Goal: Transaction & Acquisition: Purchase product/service

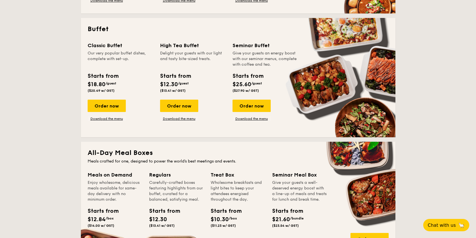
scroll to position [233, 0]
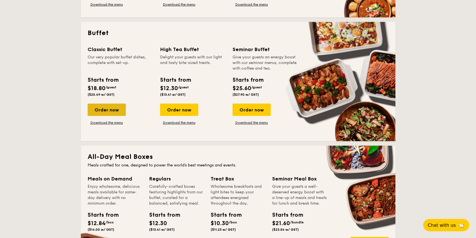
click at [108, 114] on div "Order now" at bounding box center [107, 110] width 38 height 12
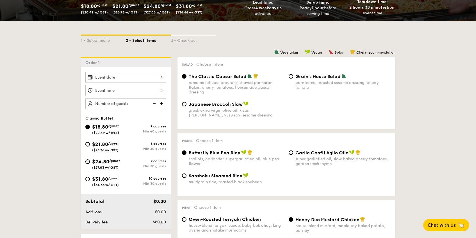
scroll to position [110, 0]
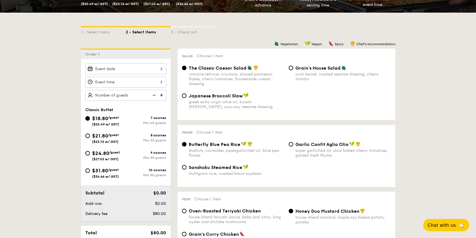
click at [130, 71] on div at bounding box center [125, 69] width 81 height 11
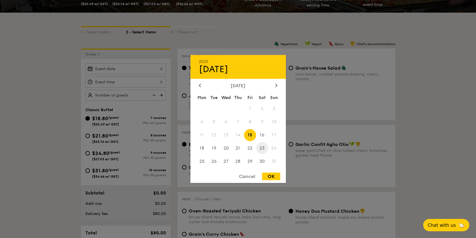
click at [261, 149] on span "23" at bounding box center [262, 148] width 12 height 12
click at [266, 177] on div "OK" at bounding box center [271, 177] width 18 height 8
type input "[DATE]"
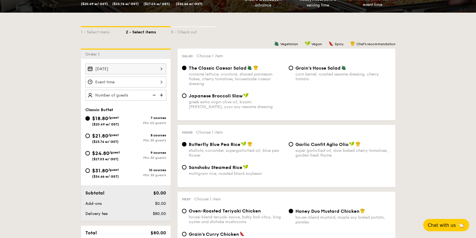
click at [139, 79] on div "12 1 2 3 4 5 6 7 8 9 10 11 00 15 30 45 am pm Cancel OK" at bounding box center [125, 82] width 81 height 11
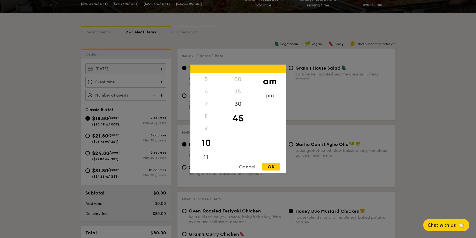
click at [273, 84] on div "am" at bounding box center [270, 81] width 32 height 16
click at [238, 103] on div "30" at bounding box center [238, 106] width 32 height 16
click at [203, 160] on div "12 1 2 3 4 5 6 7 8 9 10 11 00 15 30 45 am pm Cancel OK" at bounding box center [239, 119] width 96 height 109
click at [205, 157] on div "11" at bounding box center [207, 160] width 32 height 16
click at [239, 98] on div "30" at bounding box center [238, 106] width 32 height 16
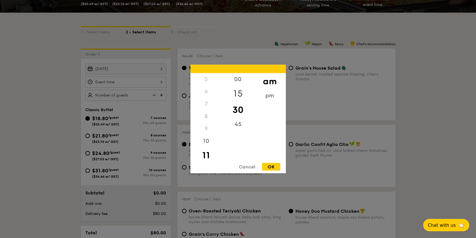
click at [239, 94] on div "15" at bounding box center [238, 94] width 32 height 16
click at [268, 168] on div "OK" at bounding box center [271, 167] width 18 height 8
type input "11:15AM"
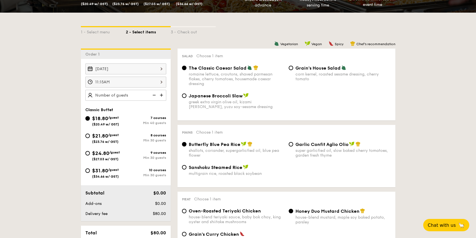
click at [161, 95] on img at bounding box center [162, 95] width 8 height 11
click at [157, 95] on img at bounding box center [154, 95] width 8 height 11
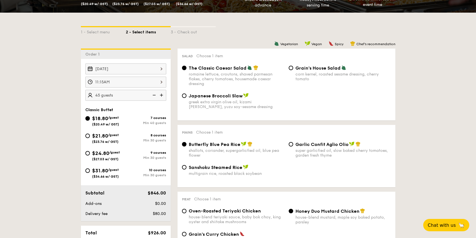
type input "40 guests"
click at [157, 95] on img at bounding box center [154, 95] width 8 height 11
click at [88, 135] on input "$21.80 /guest ($23.76 w/ GST) 8 courses Min 30 guests" at bounding box center [87, 136] width 4 height 4
radio input "true"
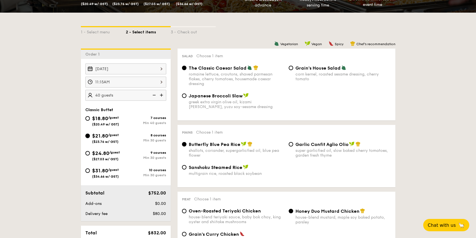
radio input "true"
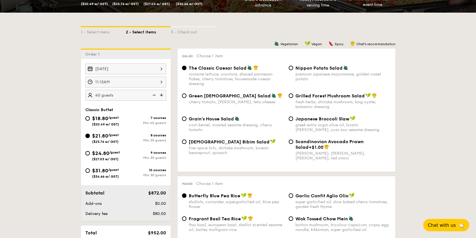
click at [152, 95] on img at bounding box center [154, 95] width 8 height 11
type input "30 guests"
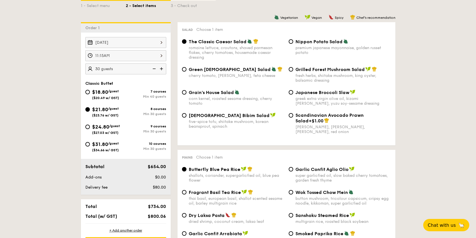
scroll to position [136, 0]
click at [305, 45] on span "Nippon Potato Salad" at bounding box center [319, 42] width 47 height 5
click at [293, 44] on input "Nippon Potato Salad premium japanese mayonnaise, golden russet potato" at bounding box center [291, 42] width 4 height 4
radio input "true"
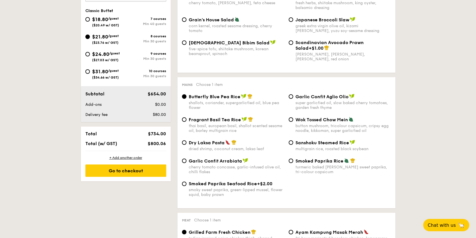
scroll to position [216, 0]
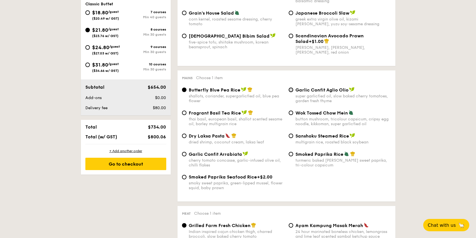
click at [290, 91] on input "Garlic Confit Aglio Olio super garlicfied oil, slow baked cherry tomatoes, gard…" at bounding box center [291, 90] width 4 height 4
radio input "true"
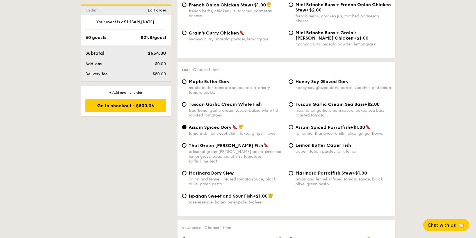
scroll to position [506, 0]
click at [296, 84] on span "Honey Soy Glazed Dory" at bounding box center [322, 81] width 53 height 5
click at [293, 84] on input "Honey Soy Glazed Dory honey soy glazed dory, carrot, zucchini and onion" at bounding box center [291, 81] width 4 height 4
radio input "true"
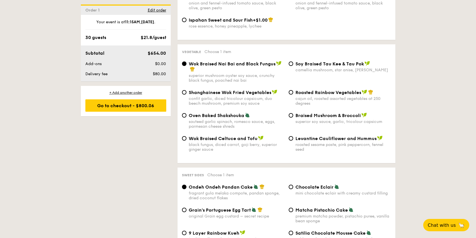
scroll to position [684, 0]
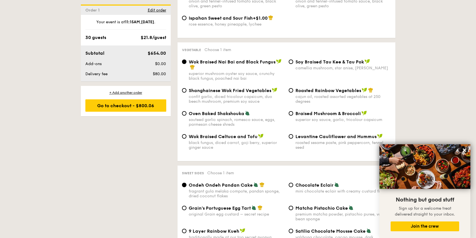
click at [238, 119] on div "sauteed garlic spinach, romesco sauce, eggs, parmesan cheese shreds" at bounding box center [237, 122] width 96 height 10
click at [187, 116] on input "Oven Baked Shakshouka sauteed garlic spinach, romesco sauce, eggs, parmesan che…" at bounding box center [184, 113] width 4 height 4
radio input "true"
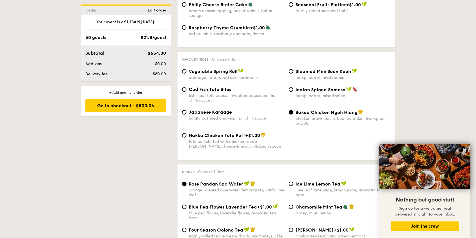
scroll to position [935, 0]
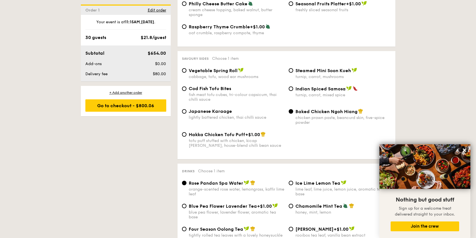
click at [308, 73] on span "Steamed Mini Soon Kueh" at bounding box center [324, 70] width 56 height 5
click at [293, 73] on input "Steamed Mini Soon Kueh turnip, carrot, mushrooms" at bounding box center [291, 70] width 4 height 4
radio input "true"
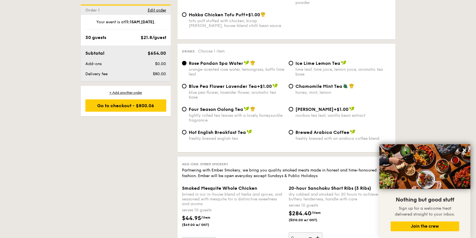
scroll to position [1056, 0]
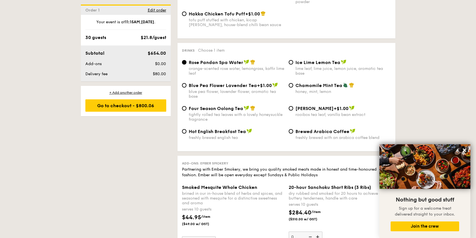
click at [303, 69] on div "Ice Lime Lemon Tea lime leaf, lime juice, lemon juice, aromatic tea base" at bounding box center [344, 68] width 96 height 16
click at [293, 65] on input "Ice Lime Lemon Tea lime leaf, lime juice, lemon juice, aromatic tea base" at bounding box center [291, 62] width 4 height 4
radio input "true"
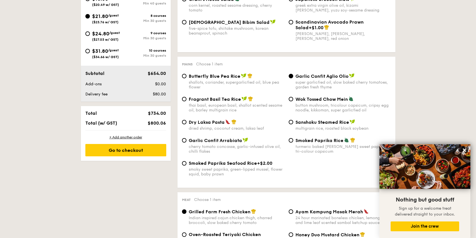
scroll to position [239, 0]
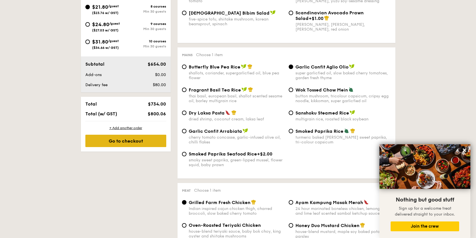
click at [147, 141] on div "Go to checkout" at bounding box center [125, 141] width 81 height 12
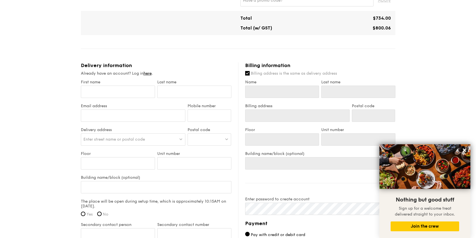
scroll to position [266, 0]
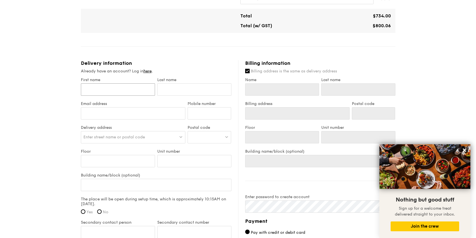
click at [126, 92] on input "First name" at bounding box center [118, 89] width 74 height 12
type input "[PERSON_NAME] How"
type input "Koh"
type input "[EMAIL_ADDRESS][DOMAIN_NAME]"
type input "92350397"
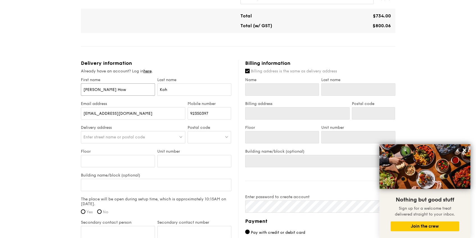
type input "[PERSON_NAME] How"
type input "Koh"
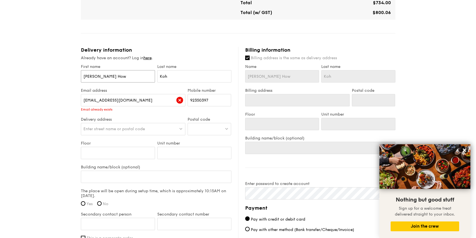
scroll to position [284, 0]
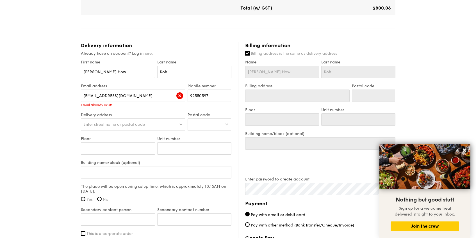
click at [148, 54] on link "here" at bounding box center [148, 53] width 8 height 5
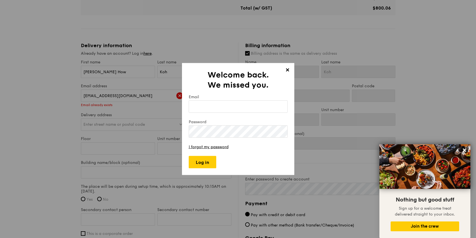
click at [196, 104] on input "Email" at bounding box center [238, 107] width 99 height 12
type input "[EMAIL_ADDRESS][DOMAIN_NAME]"
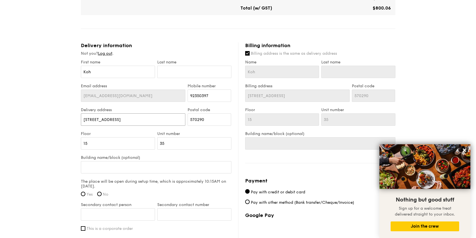
click at [140, 122] on input "[STREET_ADDRESS]" at bounding box center [133, 120] width 105 height 12
click at [137, 121] on input "[STREET_ADDRESS]" at bounding box center [133, 120] width 105 height 12
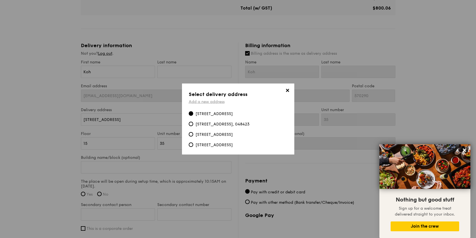
click at [212, 103] on link "Add a new address" at bounding box center [207, 102] width 36 height 5
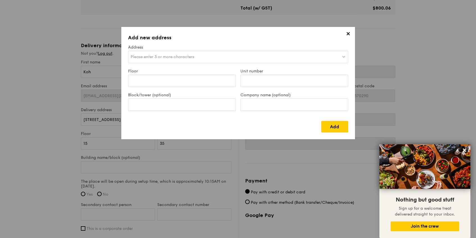
click at [201, 57] on div "Please enter 3 or more characters" at bounding box center [238, 57] width 220 height 12
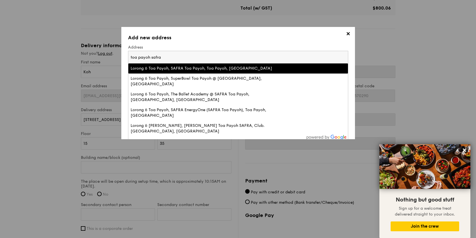
type input "toa payoh safra"
click at [199, 70] on div "Lorong 6 Toa Payoh, SAFRA Toa Payoh, Toa Payoh, [GEOGRAPHIC_DATA]" at bounding box center [212, 69] width 162 height 6
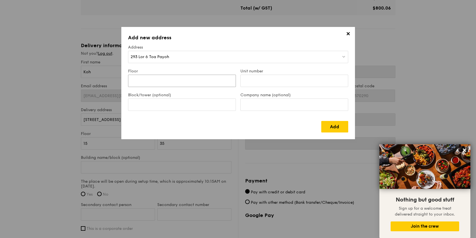
click at [196, 85] on input "Floor" at bounding box center [182, 81] width 108 height 12
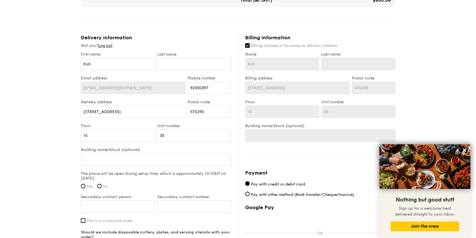
scroll to position [257, 0]
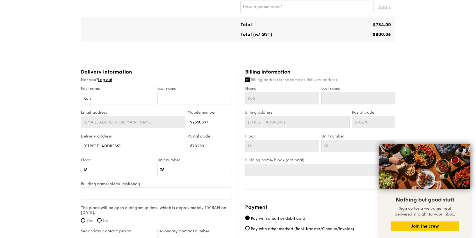
click at [153, 147] on input "[STREET_ADDRESS]" at bounding box center [133, 146] width 105 height 12
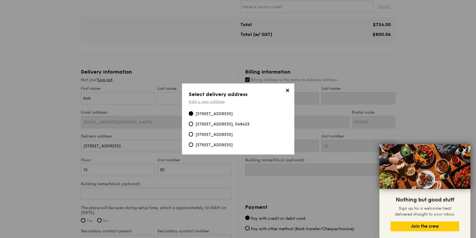
click at [207, 103] on link "Add a new address" at bounding box center [207, 102] width 36 height 5
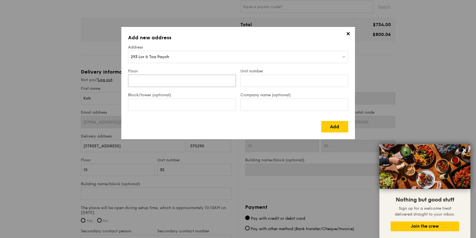
click at [209, 80] on input "Floor" at bounding box center [182, 81] width 108 height 12
click at [256, 105] on input "Company name (optional)" at bounding box center [295, 105] width 108 height 12
type input "Kidz Amaze"
click at [333, 126] on link "Add" at bounding box center [335, 127] width 27 height 12
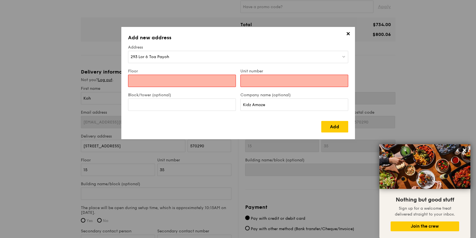
click at [212, 82] on input "Floor" at bounding box center [182, 81] width 108 height 12
